Goal: Find contact information: Find contact information

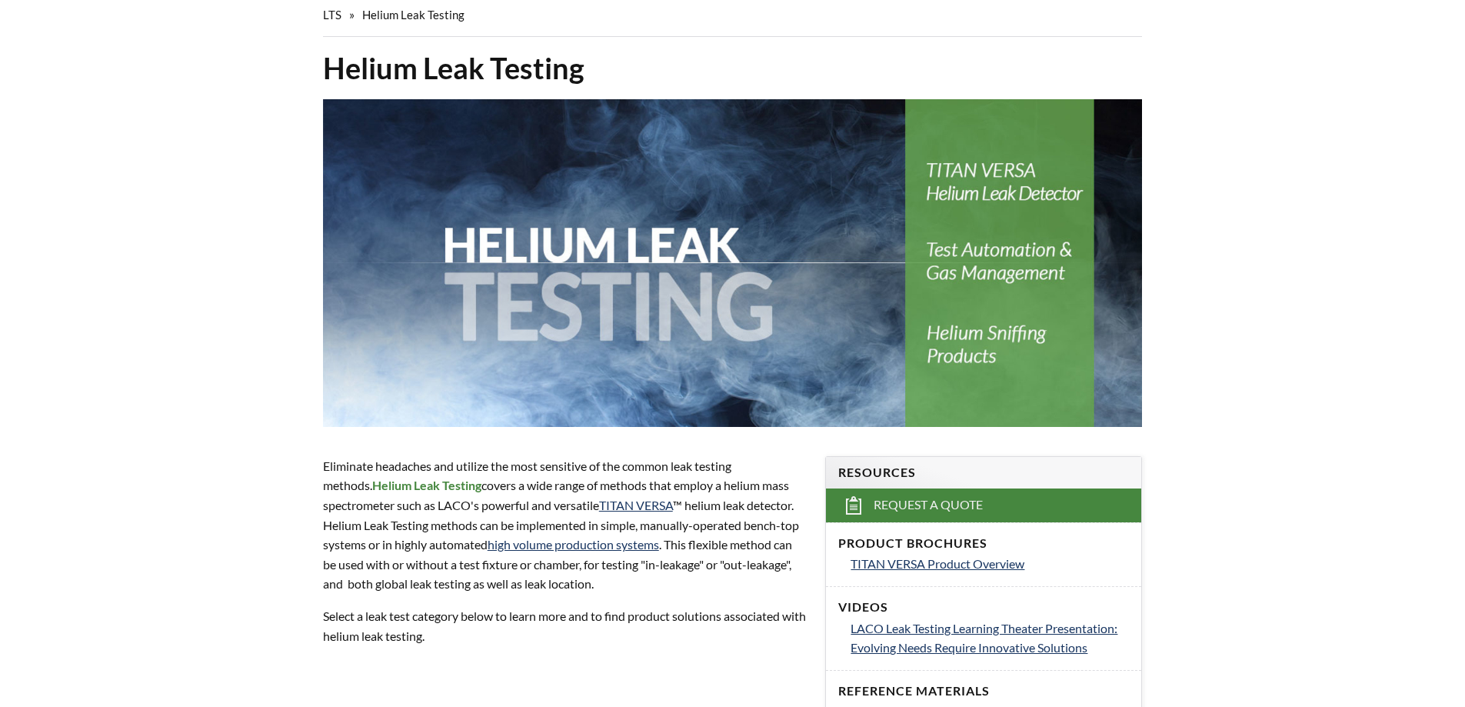
select select "Widget de idiomas del Traductor"
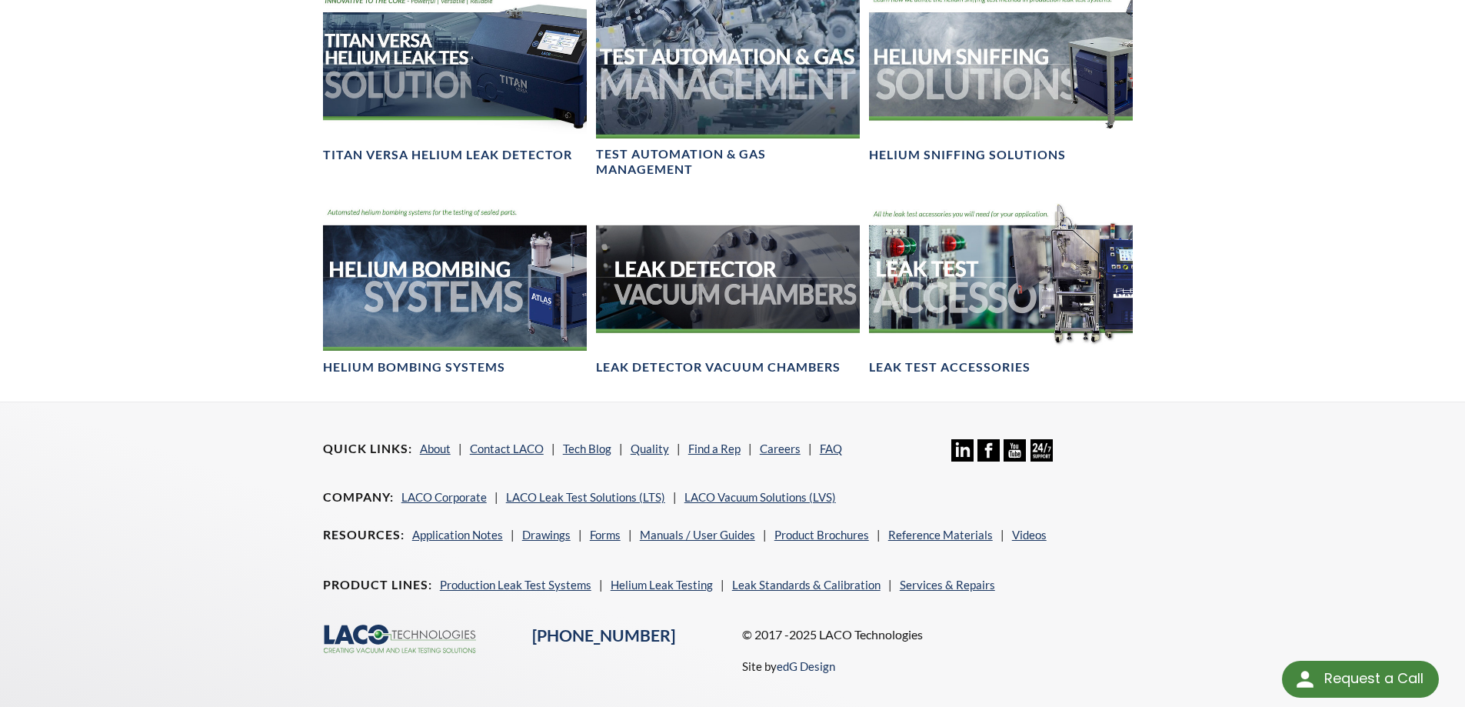
scroll to position [1182, 0]
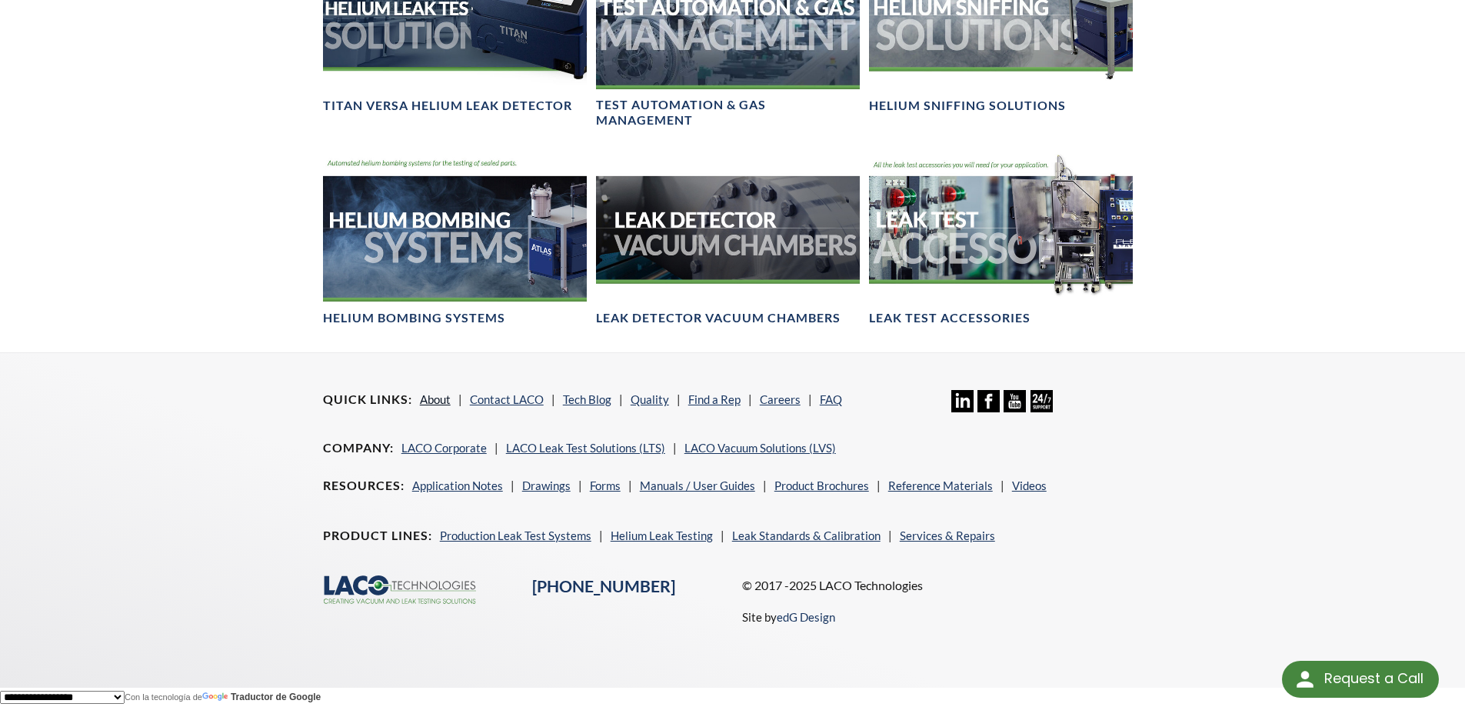
click at [437, 395] on link "About" at bounding box center [435, 399] width 31 height 14
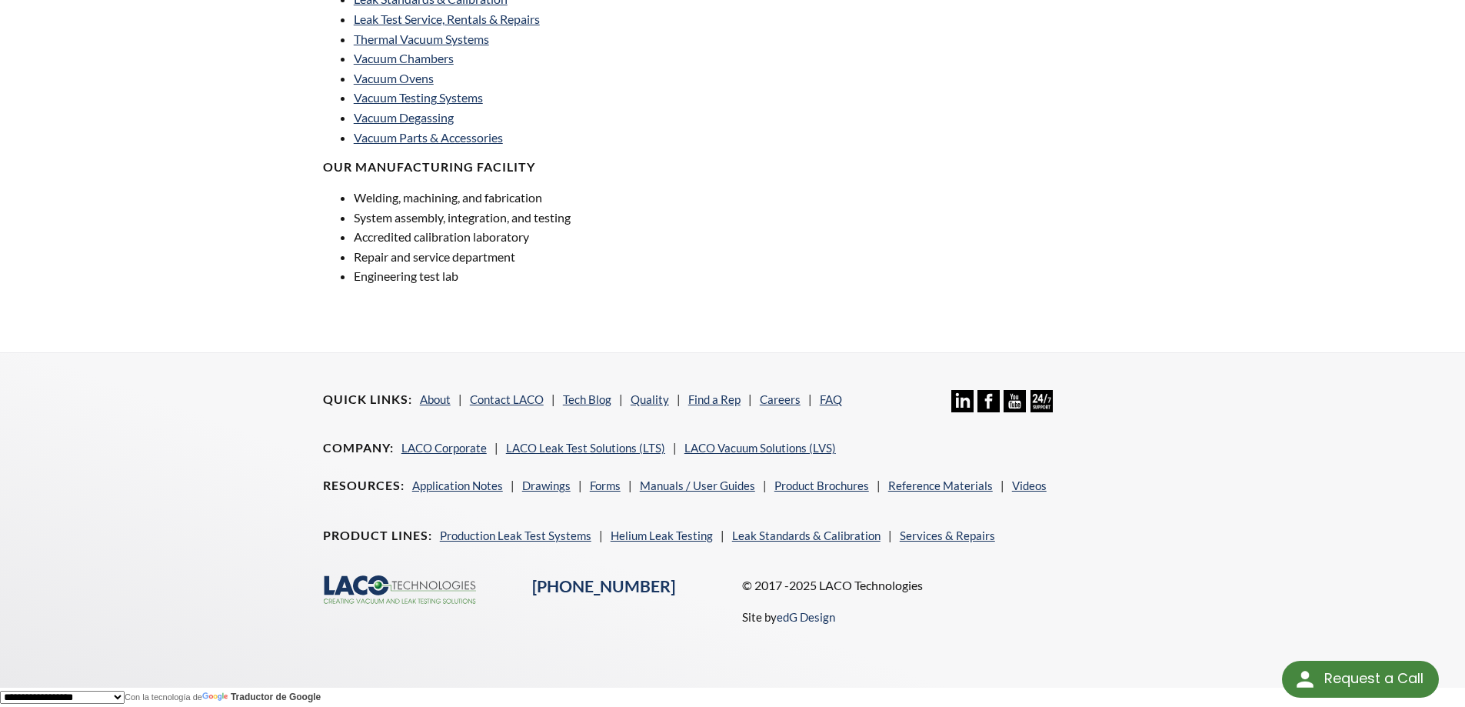
scroll to position [1087, 0]
click at [531, 400] on link "Contact LACO" at bounding box center [507, 399] width 74 height 14
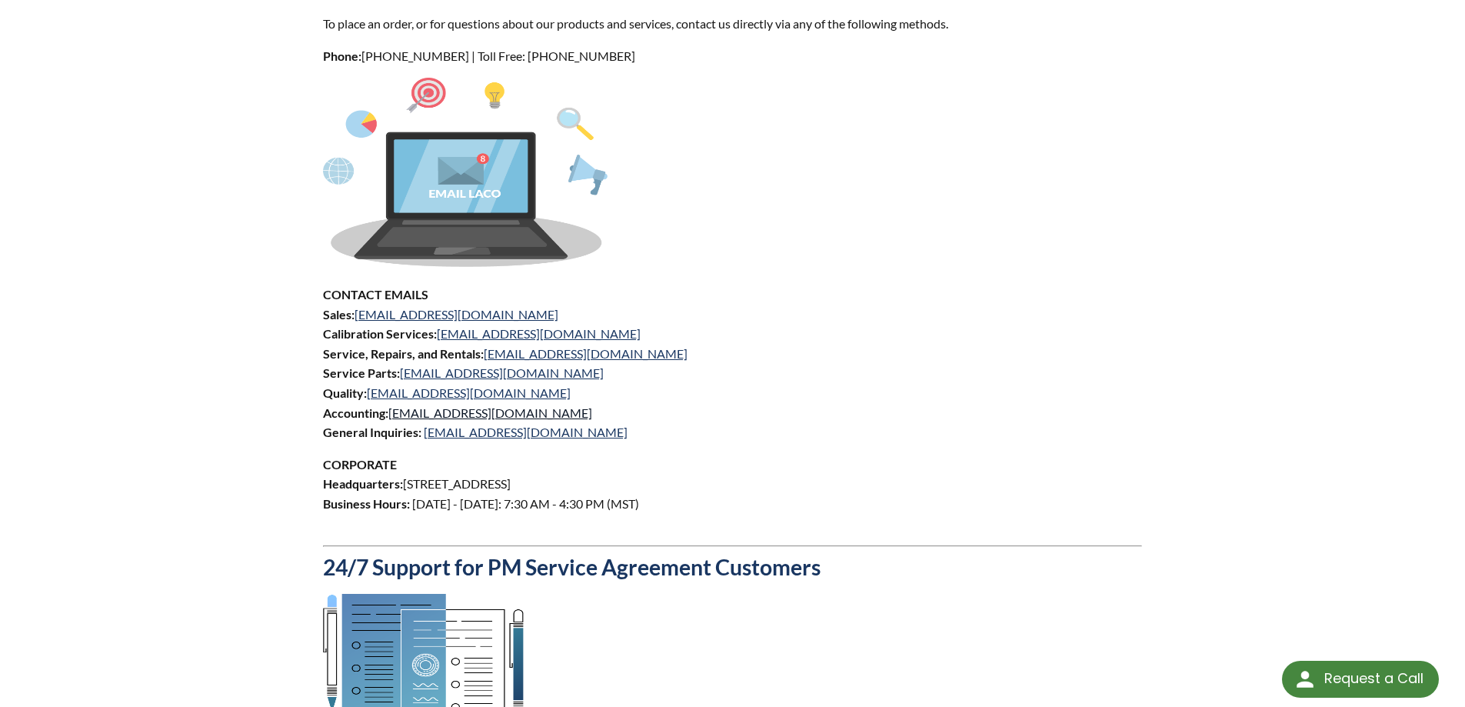
scroll to position [615, 0]
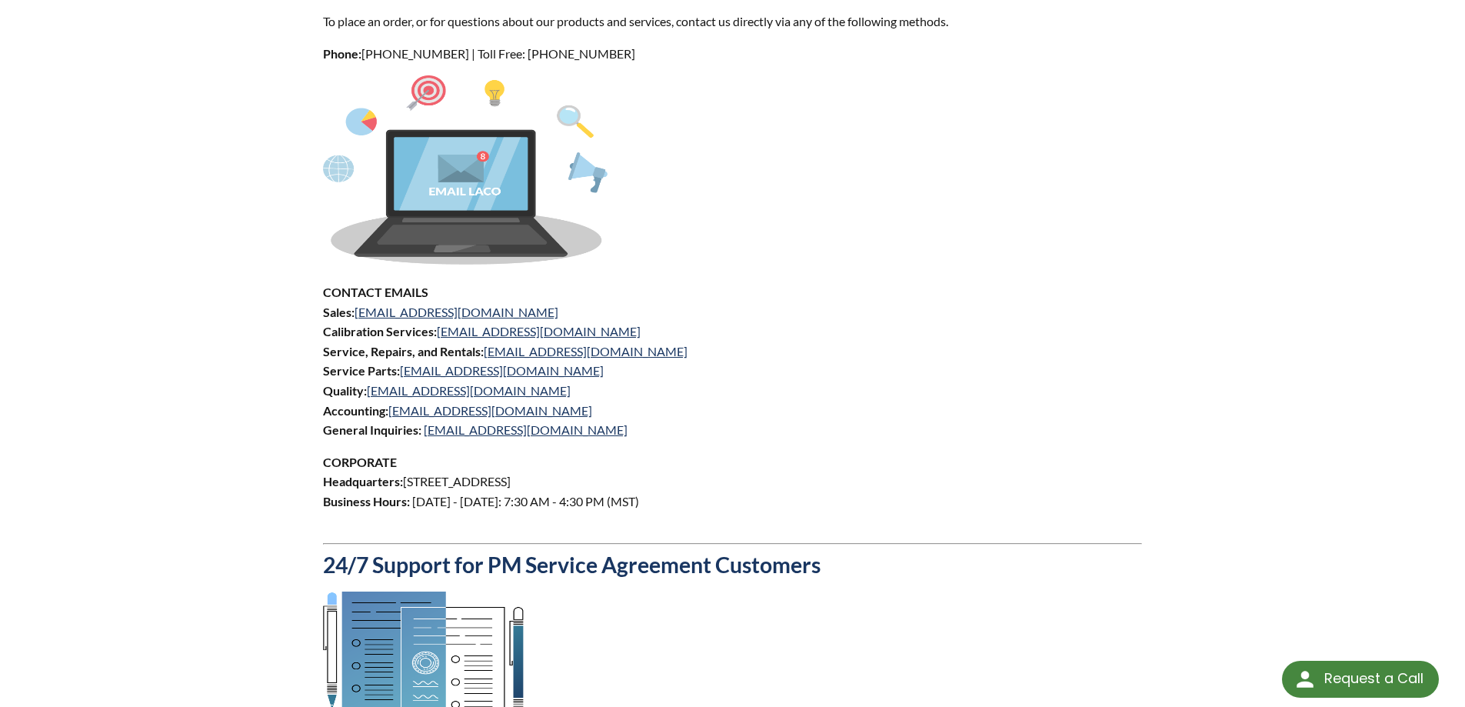
drag, startPoint x: 549, startPoint y: 479, endPoint x: 779, endPoint y: 476, distance: 230.0
click at [779, 476] on p "CORPORATE Headquarters: [STREET_ADDRESS] Business Hours: [DATE] - [DATE]: 7:30 …" at bounding box center [733, 491] width 820 height 78
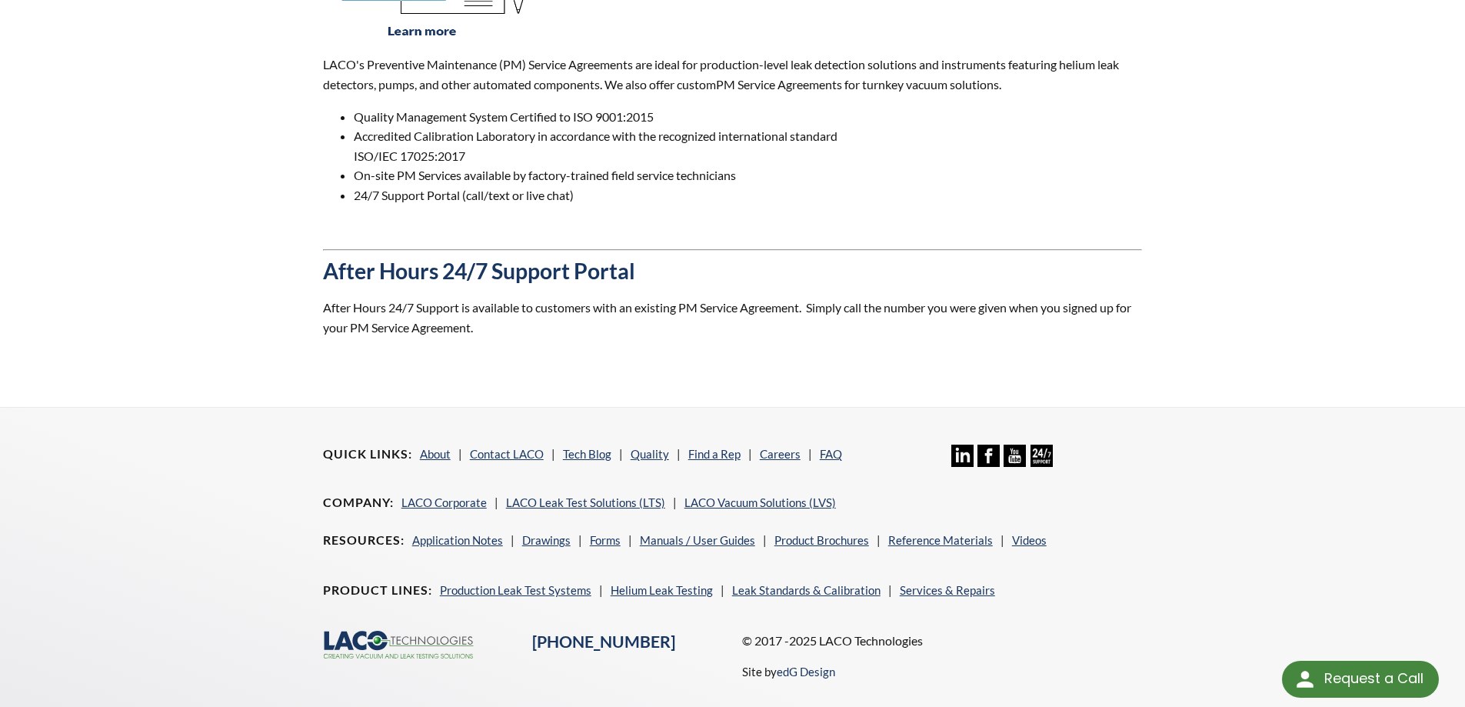
scroll to position [1381, 0]
